Goal: Information Seeking & Learning: Learn about a topic

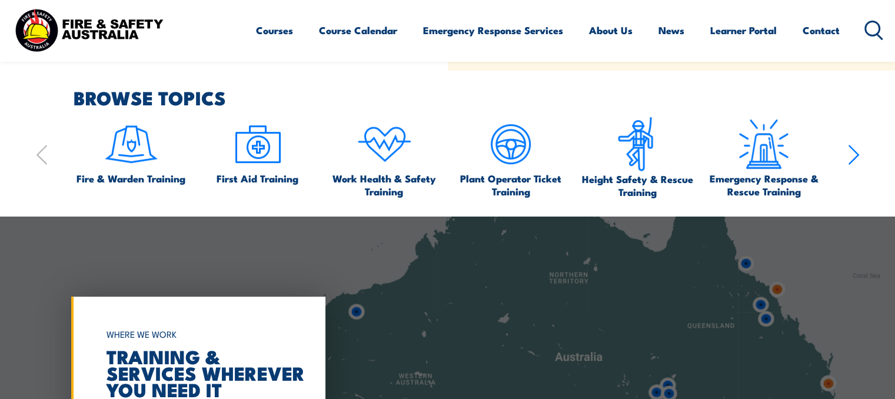
scroll to position [647, 0]
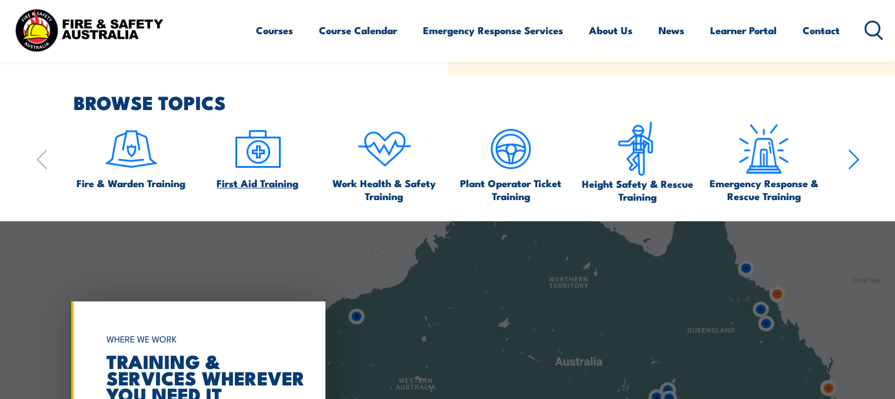
click at [271, 149] on img at bounding box center [257, 148] width 55 height 55
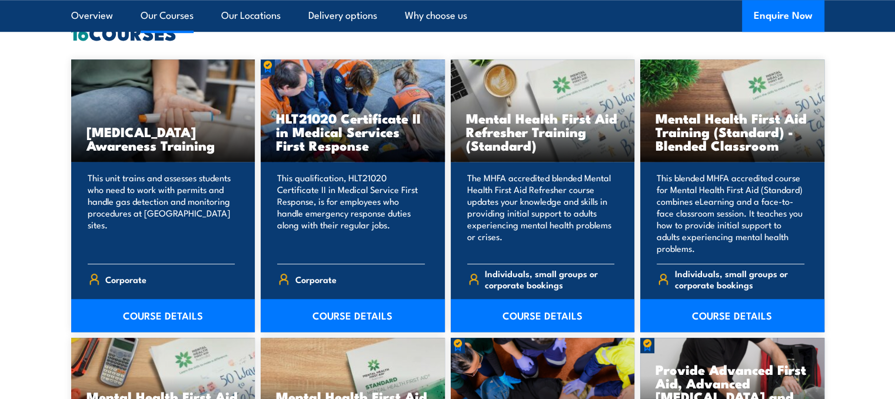
scroll to position [941, 0]
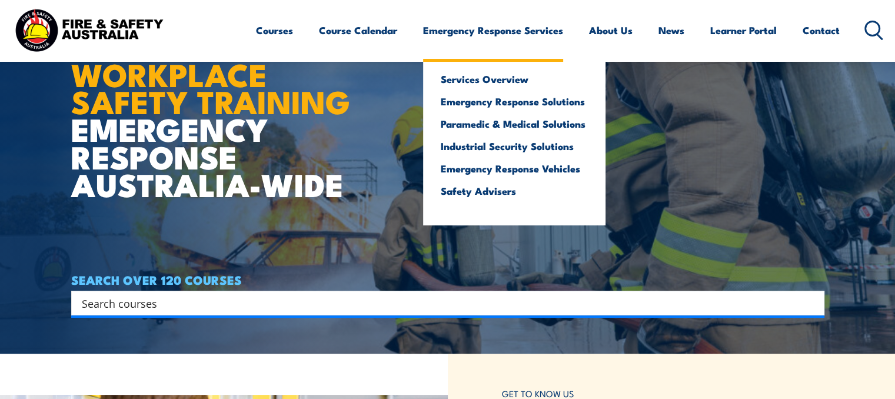
scroll to position [118, 0]
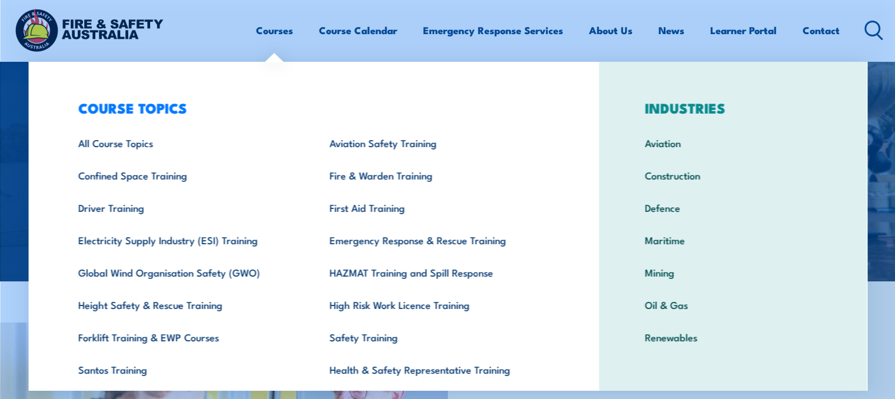
click at [268, 30] on link "Courses" at bounding box center [274, 30] width 37 height 31
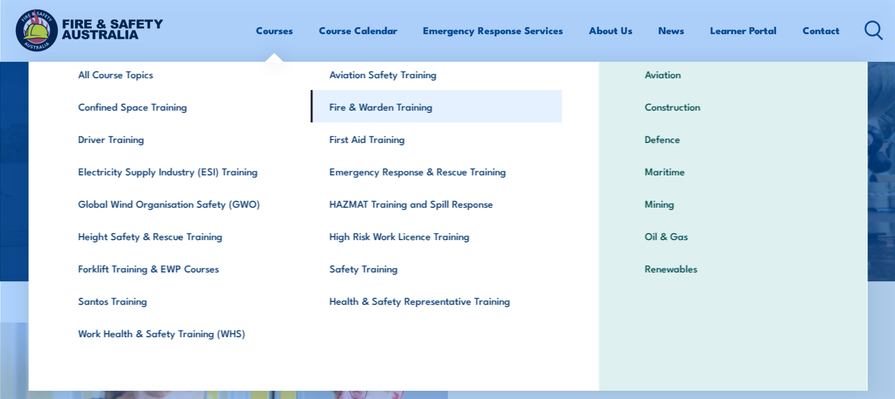
scroll to position [72, 0]
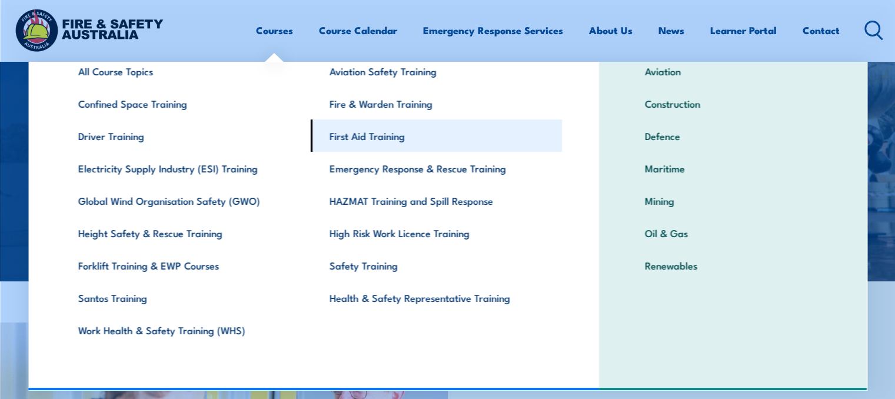
click at [401, 137] on link "First Aid Training" at bounding box center [436, 135] width 251 height 32
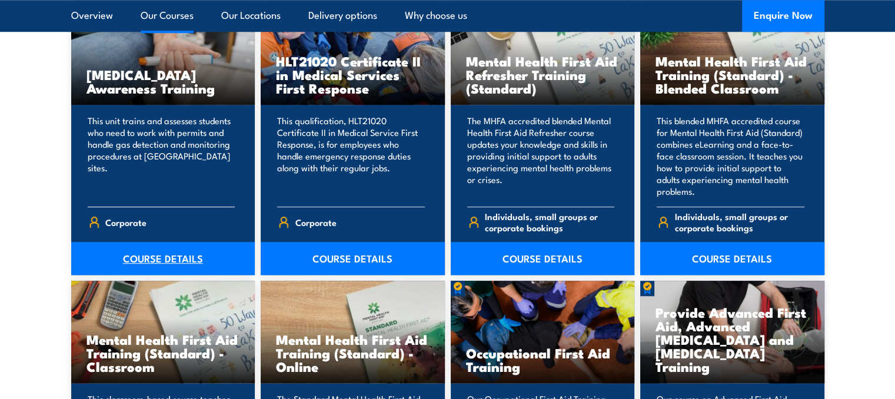
scroll to position [1000, 0]
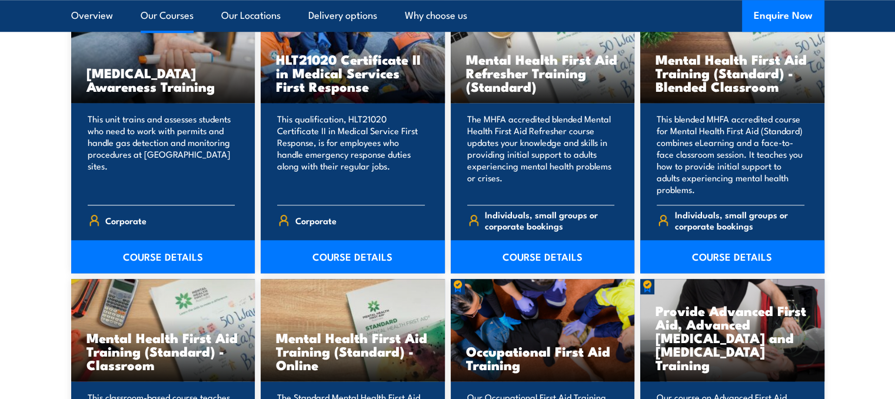
click at [156, 83] on h3 "Anaphylaxis Awareness Training" at bounding box center [163, 79] width 154 height 27
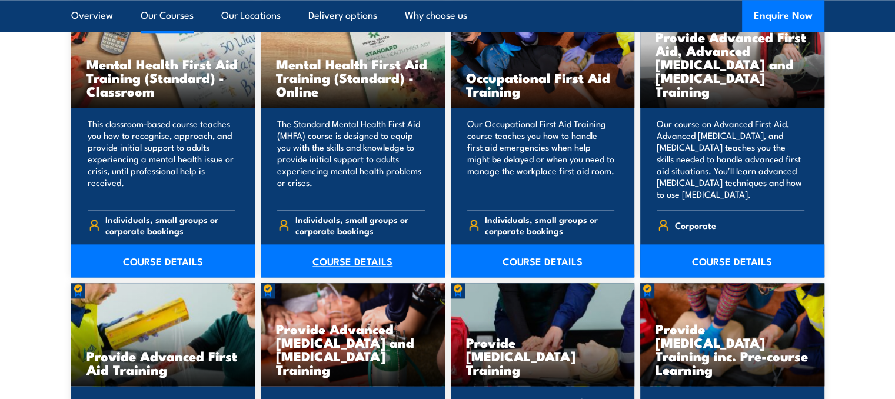
scroll to position [1294, 0]
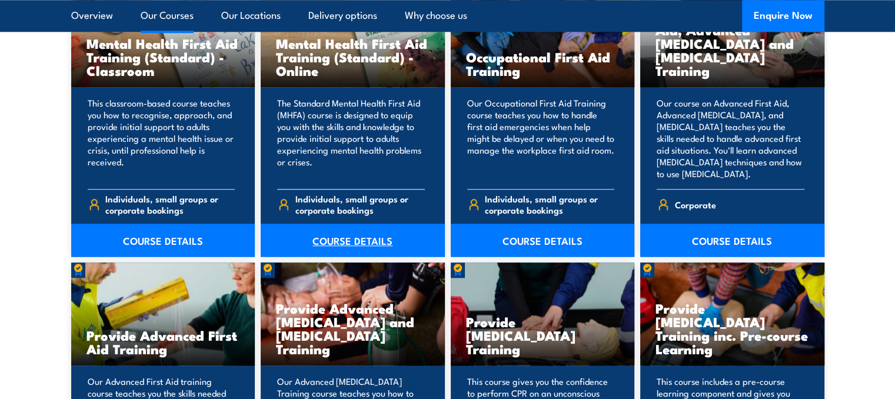
click at [358, 235] on link "COURSE DETAILS" at bounding box center [353, 240] width 184 height 33
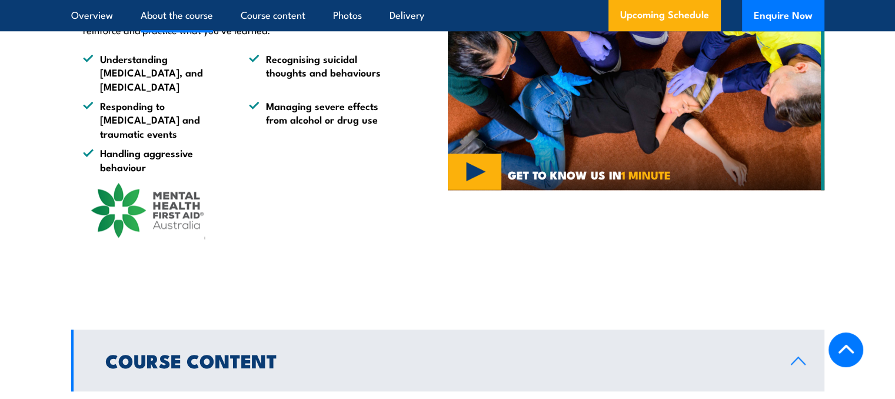
scroll to position [706, 0]
